Goal: Use online tool/utility: Use online tool/utility

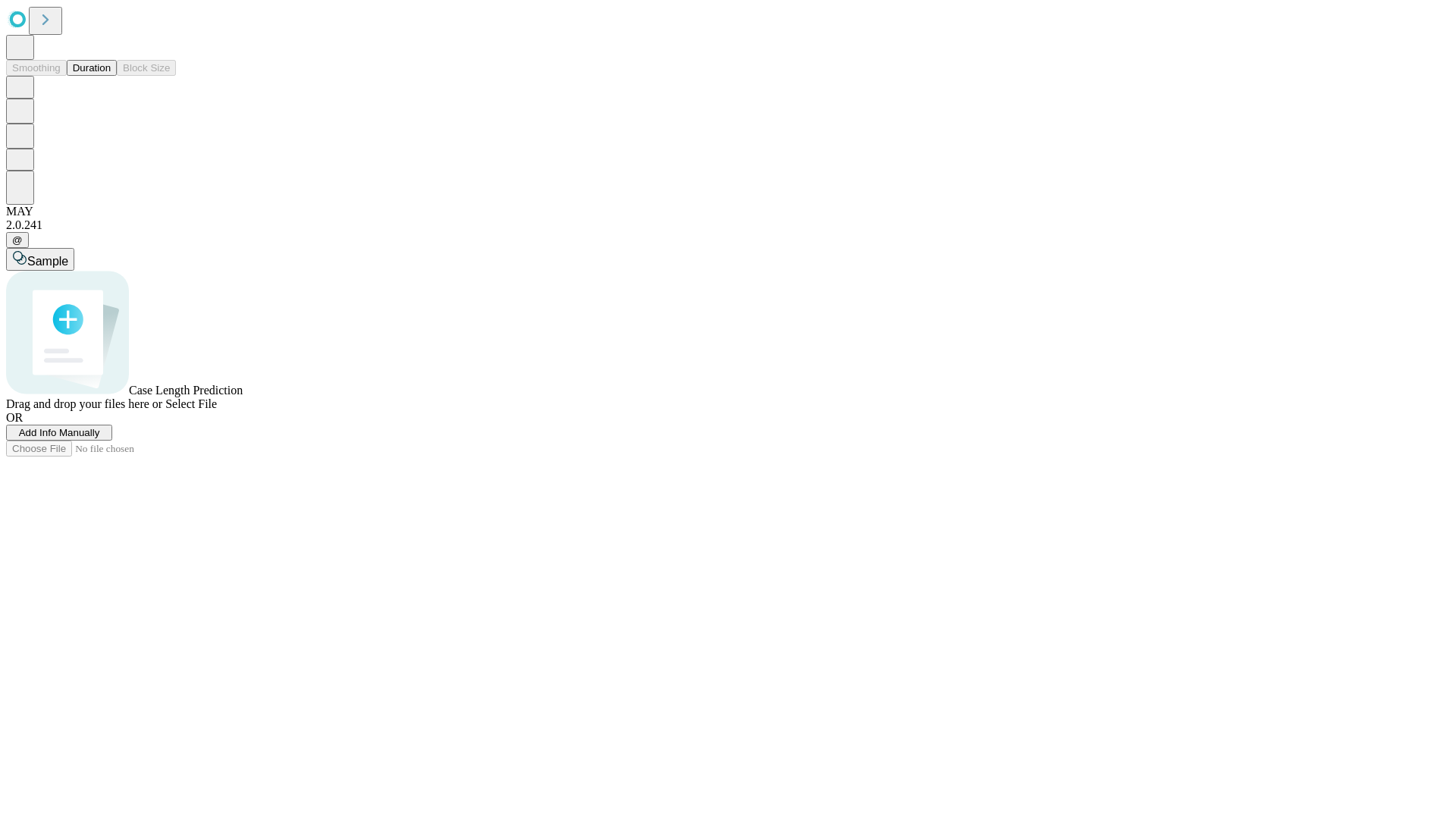
click at [111, 75] on button "Duration" at bounding box center [92, 68] width 50 height 16
click at [68, 255] on span "Sample" at bounding box center [47, 261] width 41 height 13
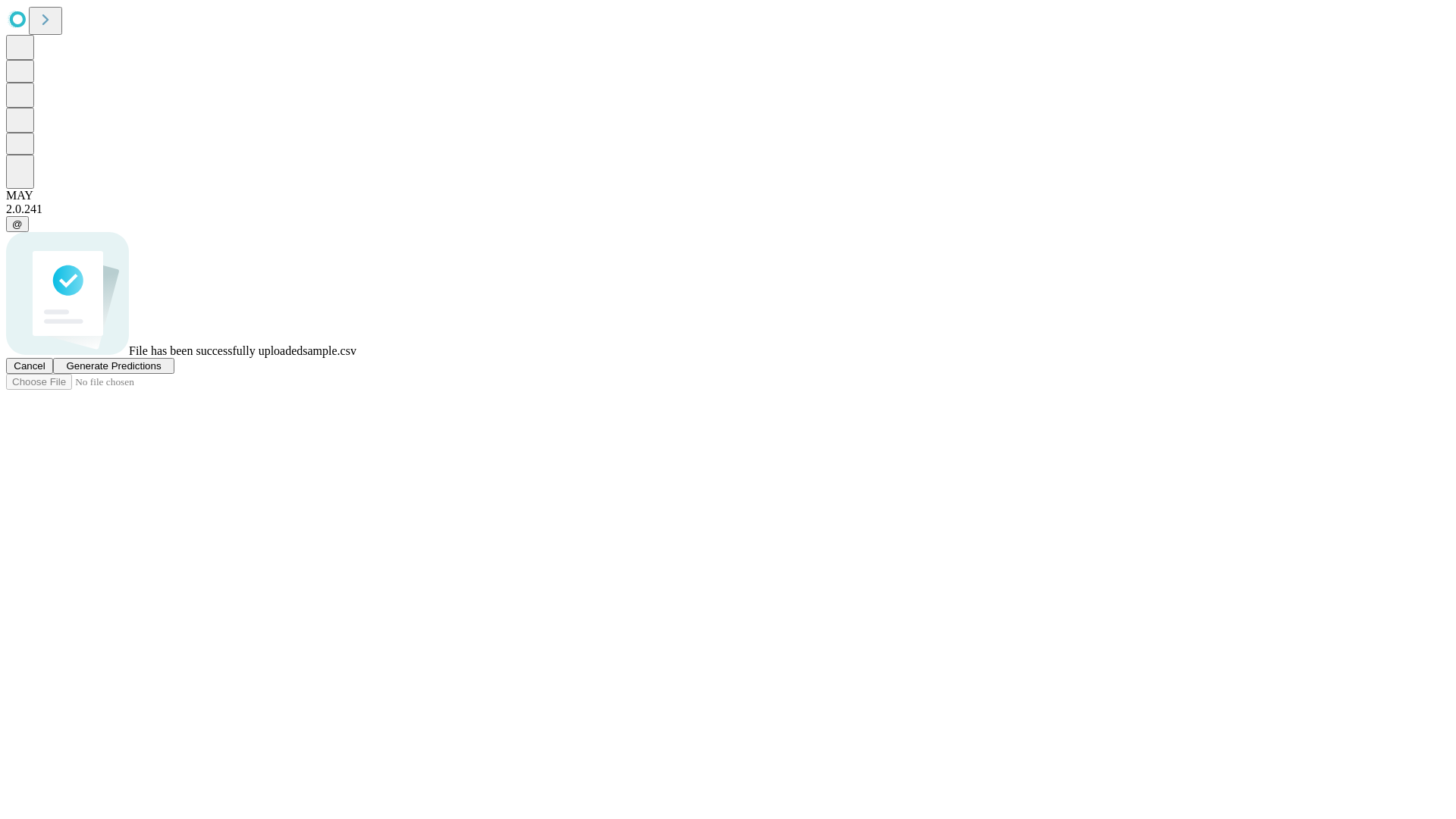
click at [161, 372] on span "Generate Predictions" at bounding box center [113, 366] width 95 height 11
